Goal: Find specific page/section: Locate a particular part of the current website

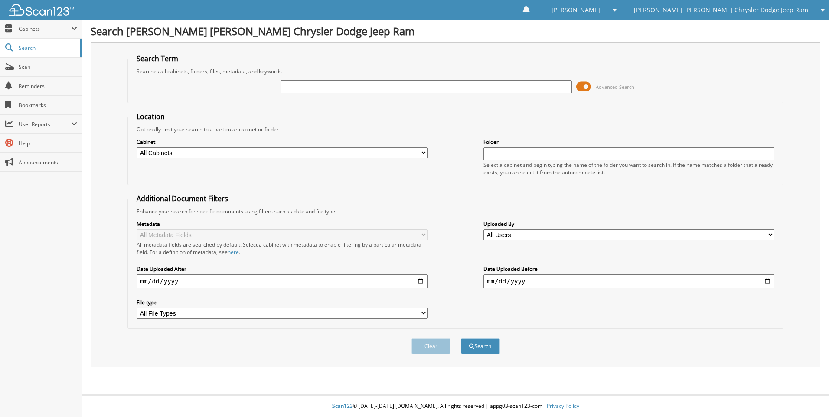
click at [323, 86] on input "text" at bounding box center [426, 86] width 291 height 13
type input "sg558134"
click at [461, 338] on button "Search" at bounding box center [480, 346] width 39 height 16
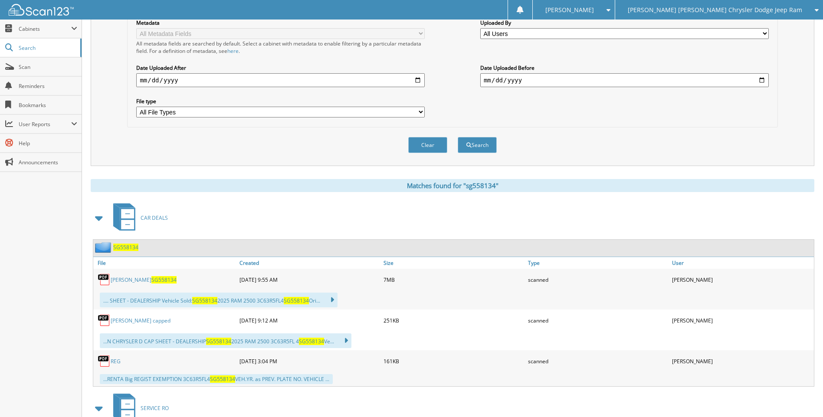
scroll to position [217, 0]
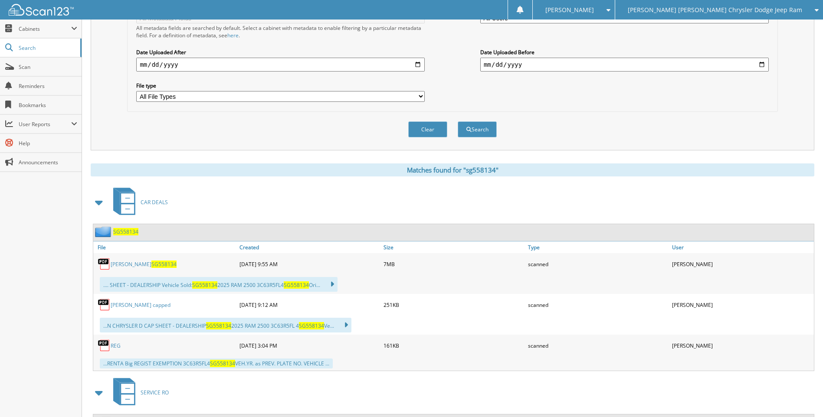
click at [131, 266] on link "[PERSON_NAME] - SG558134" at bounding box center [144, 264] width 66 height 7
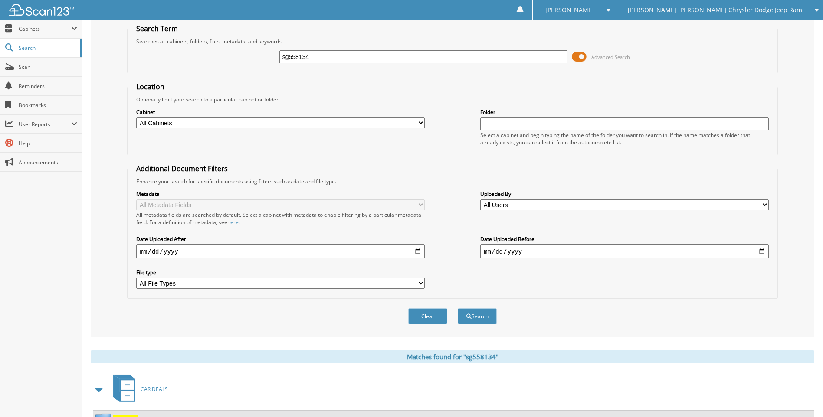
scroll to position [0, 0]
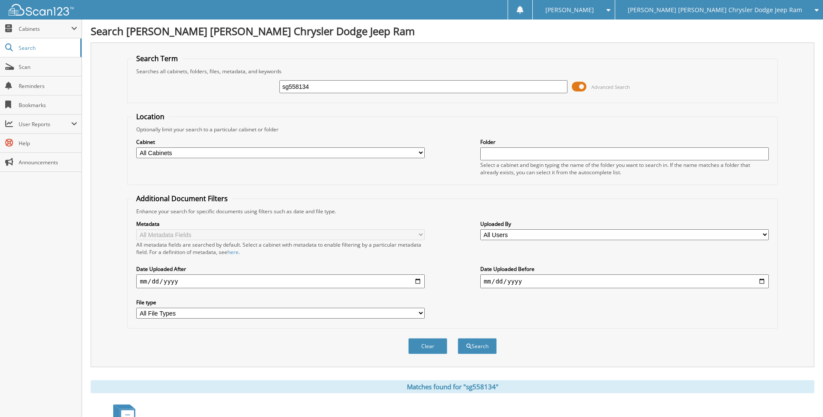
drag, startPoint x: 346, startPoint y: 86, endPoint x: 192, endPoint y: 65, distance: 155.9
click at [192, 65] on fieldset "Search Term Searches all cabinets, folders, files, metadata, and keywords sg558…" at bounding box center [452, 78] width 650 height 49
type input "s"
type input "nb517932"
click at [458, 338] on button "Search" at bounding box center [477, 346] width 39 height 16
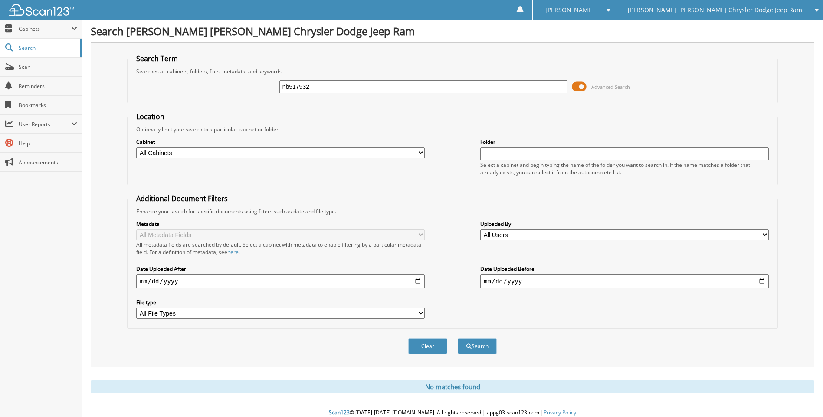
click at [458, 338] on button "Search" at bounding box center [477, 346] width 39 height 16
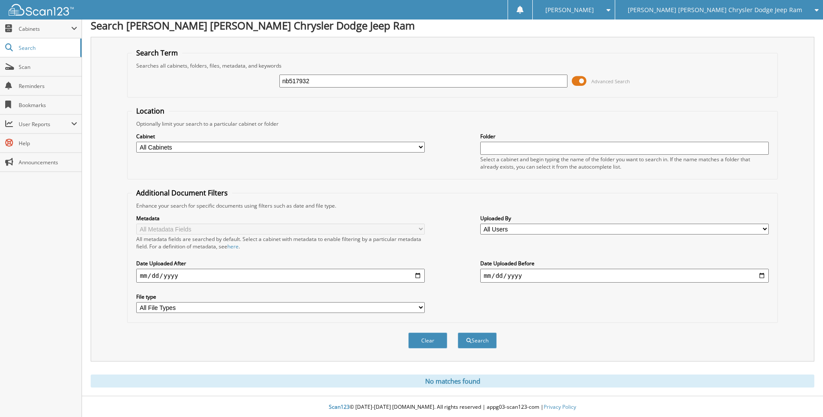
scroll to position [7, 0]
drag, startPoint x: 340, startPoint y: 80, endPoint x: 223, endPoint y: 57, distance: 118.5
click at [223, 57] on fieldset "Search Term Searches all cabinets, folders, files, metadata, and keywords nb517…" at bounding box center [452, 71] width 650 height 49
type input "n8517932"
click at [458, 332] on button "Search" at bounding box center [477, 340] width 39 height 16
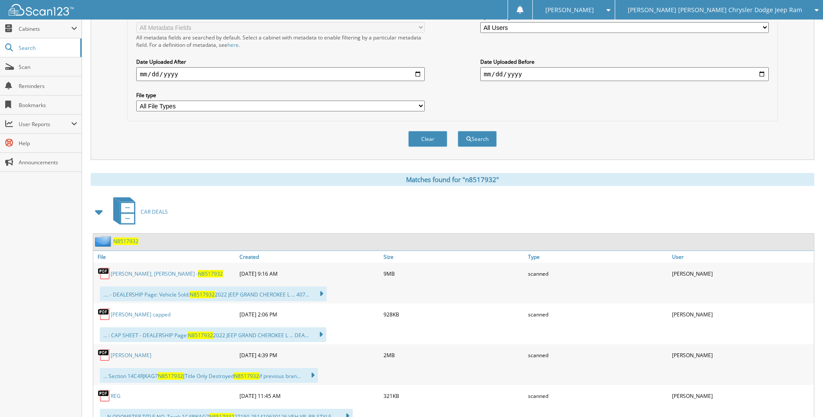
scroll to position [243, 0]
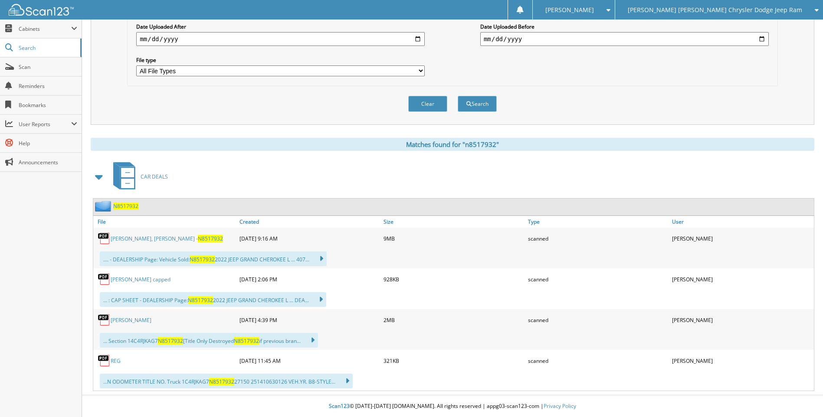
click at [157, 238] on link "[PERSON_NAME], [PERSON_NAME] - N8517932" at bounding box center [167, 238] width 112 height 7
